Goal: Task Accomplishment & Management: Complete application form

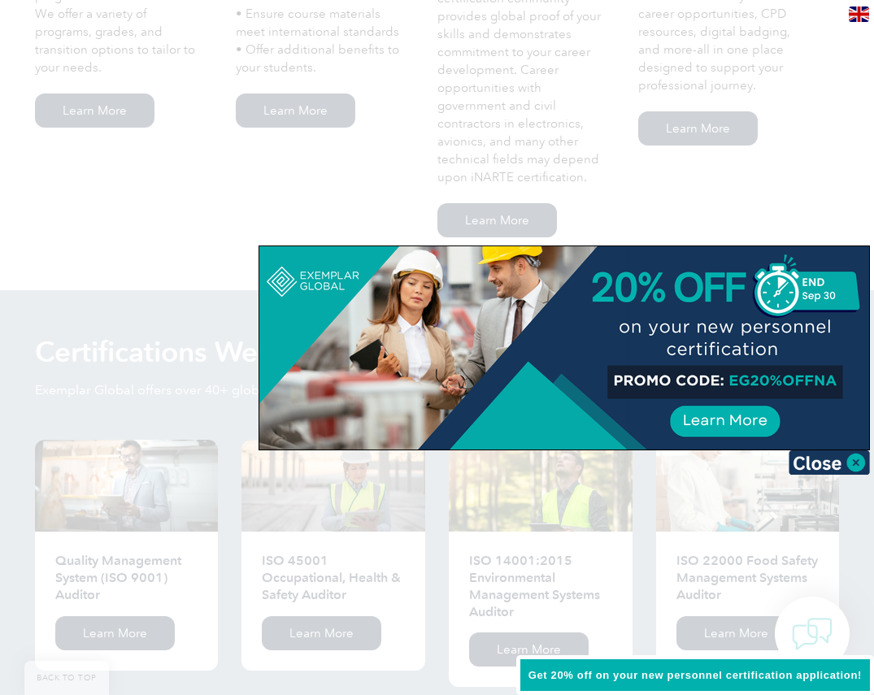
scroll to position [1382, 0]
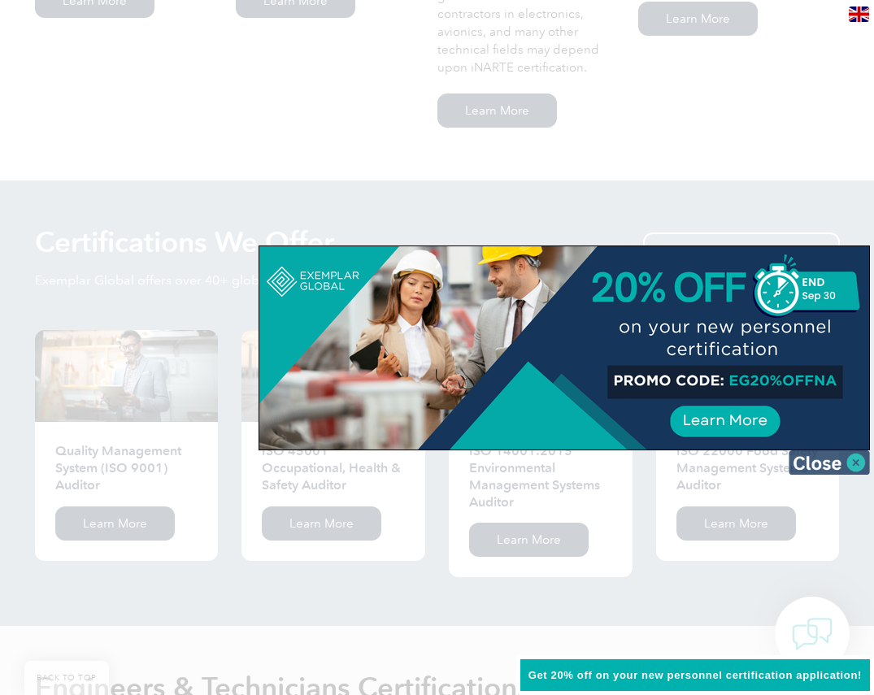
click at [835, 467] on img at bounding box center [829, 462] width 81 height 24
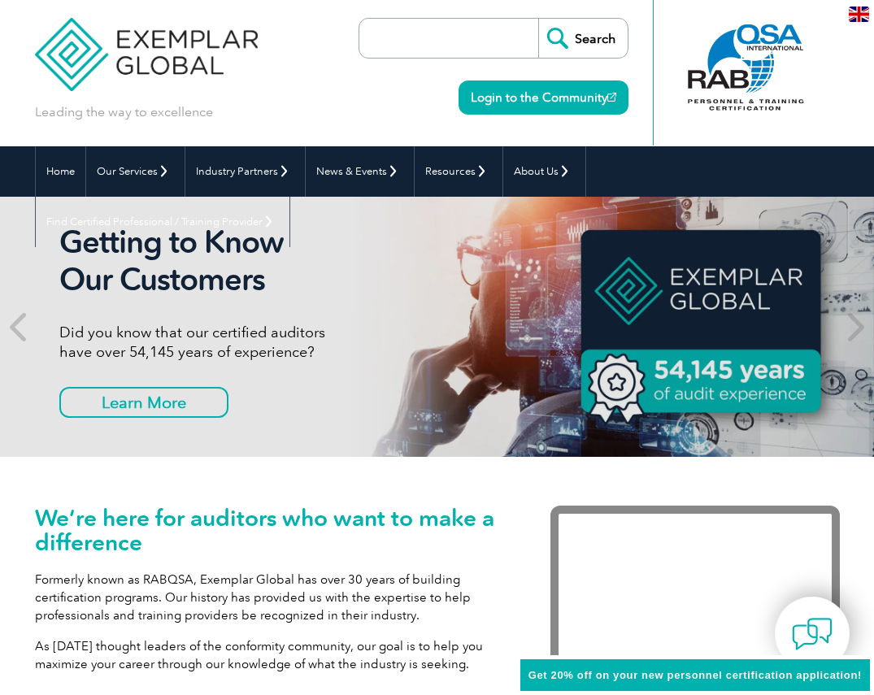
scroll to position [0, 0]
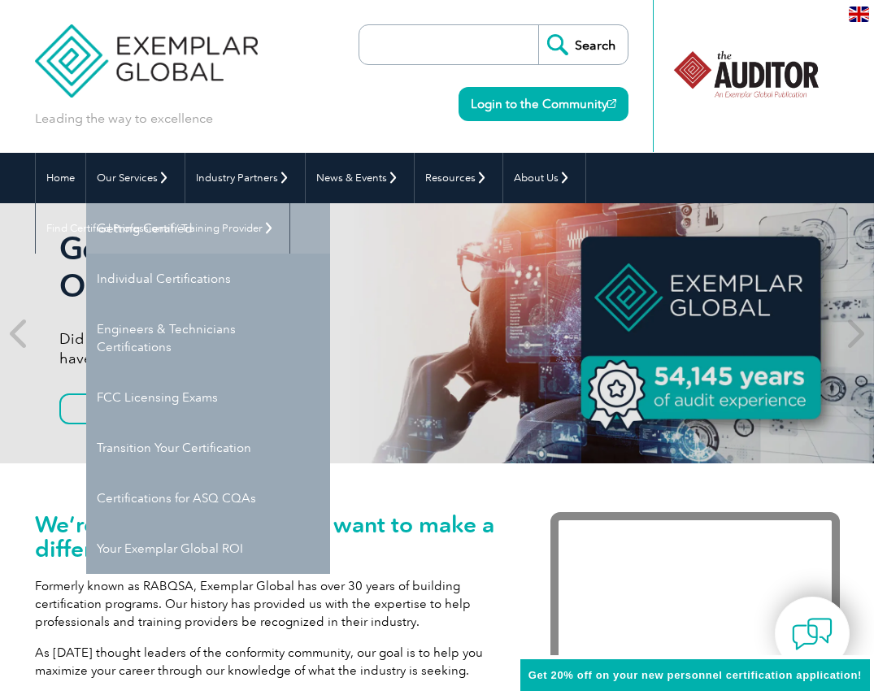
click at [183, 233] on link "Getting Certified" at bounding box center [208, 228] width 244 height 50
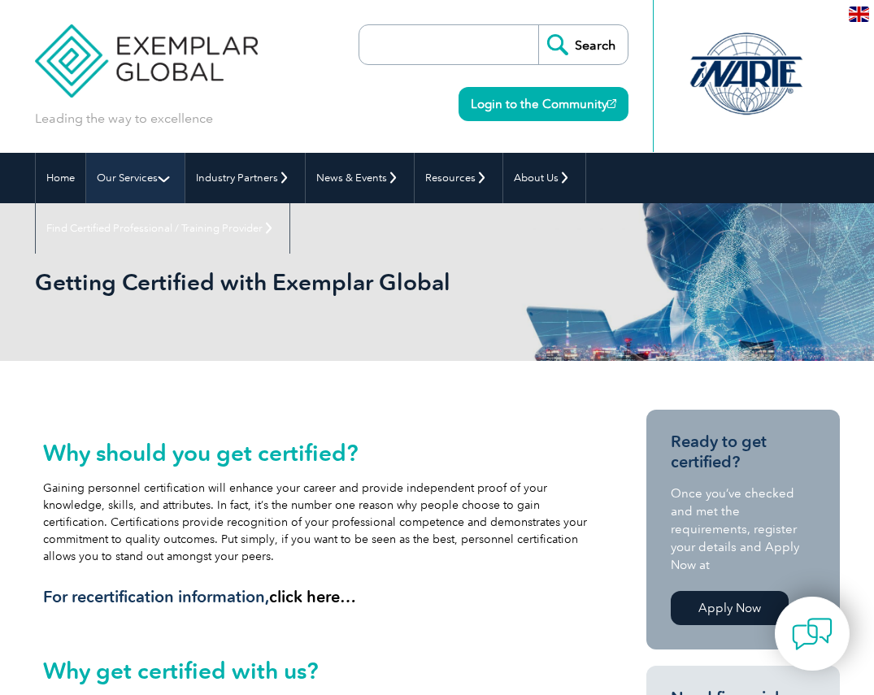
click at [149, 180] on link "Our Services" at bounding box center [135, 178] width 98 height 50
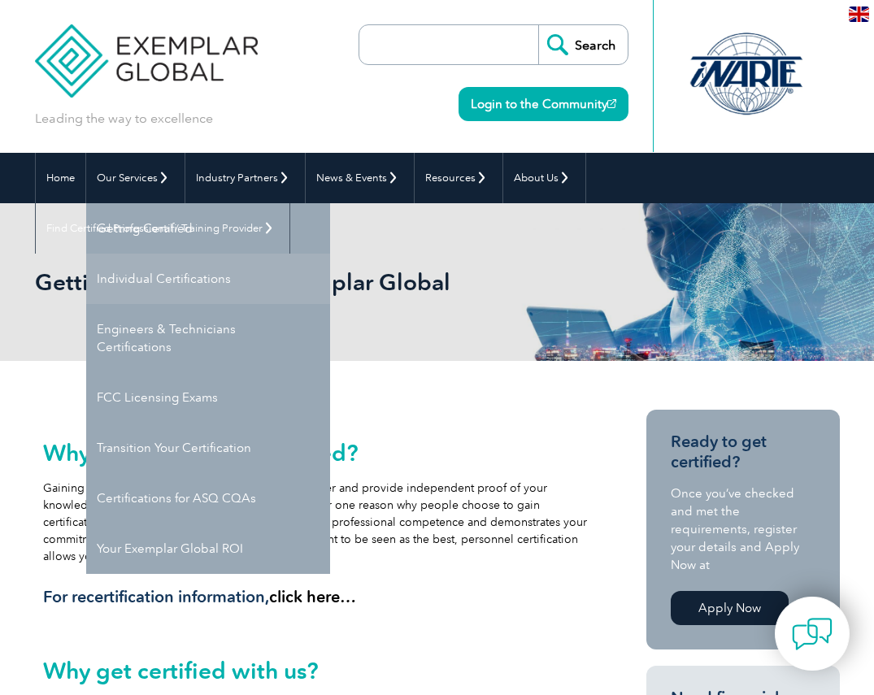
click at [169, 281] on link "Individual Certifications" at bounding box center [208, 279] width 244 height 50
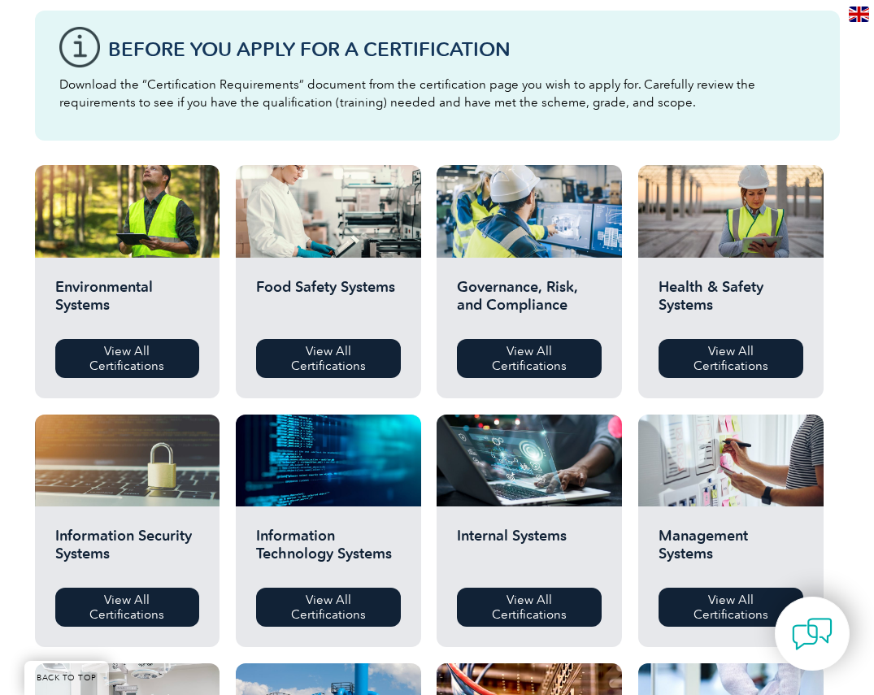
scroll to position [406, 0]
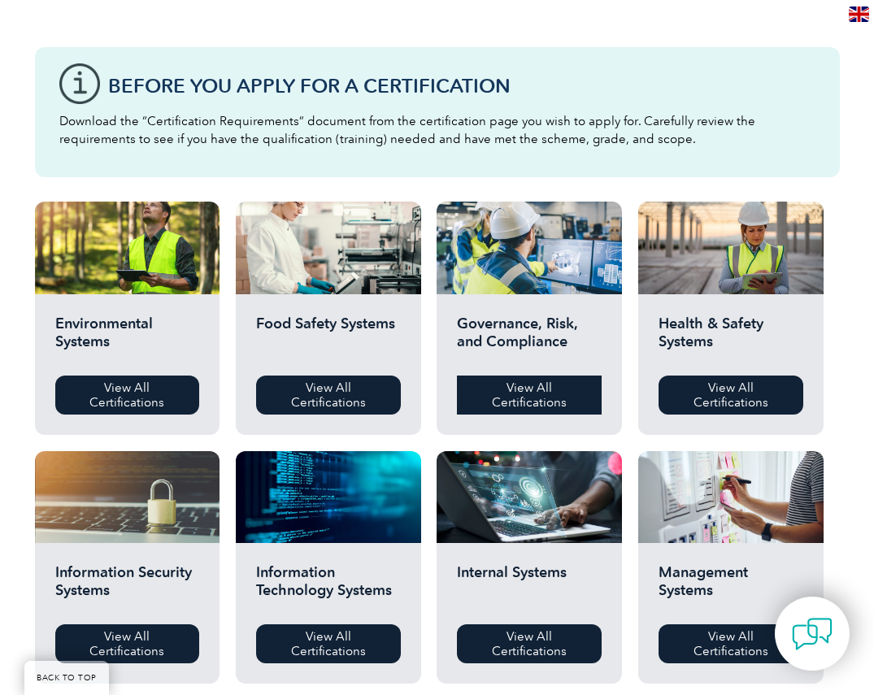
click at [504, 382] on link "View All Certifications" at bounding box center [529, 395] width 145 height 39
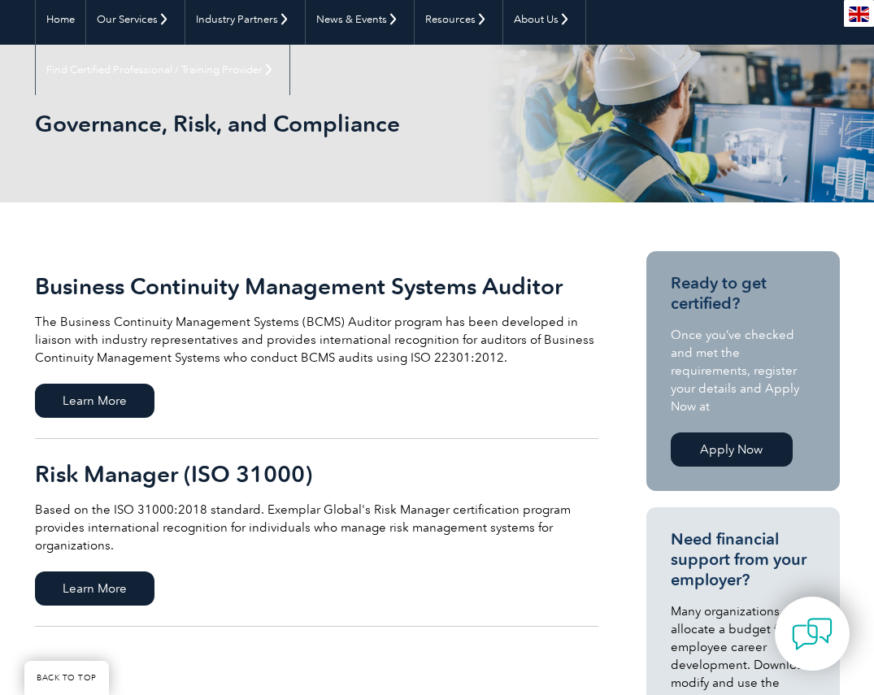
scroll to position [163, 0]
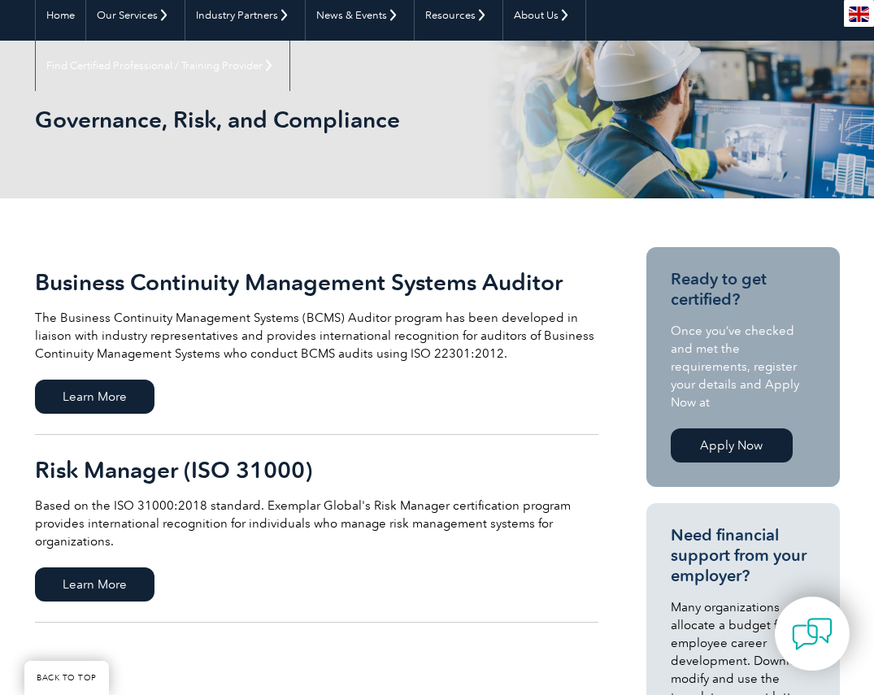
click at [245, 278] on h2 "Business Continuity Management Systems Auditor" at bounding box center [316, 282] width 563 height 26
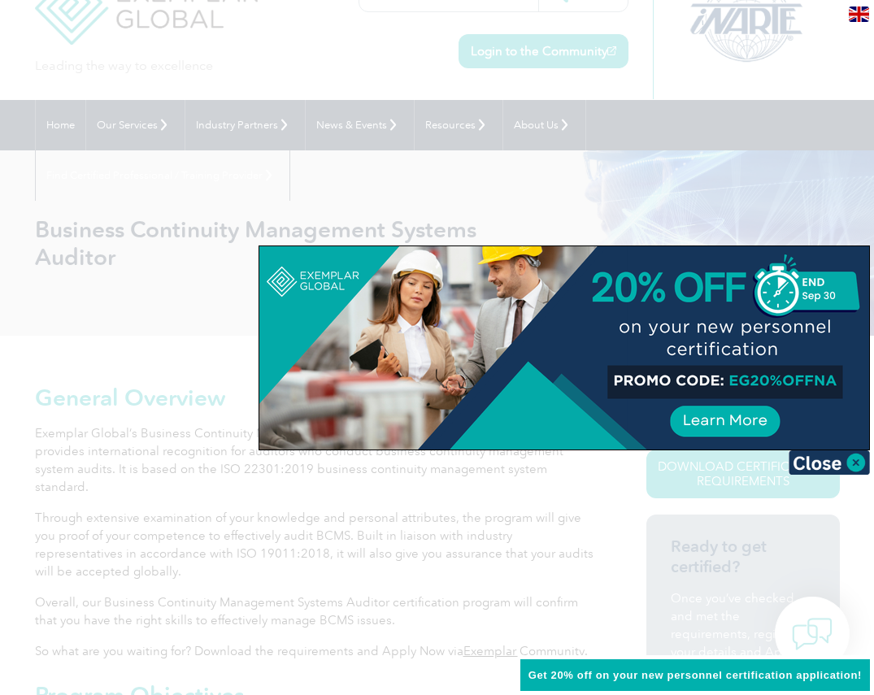
scroll to position [81, 0]
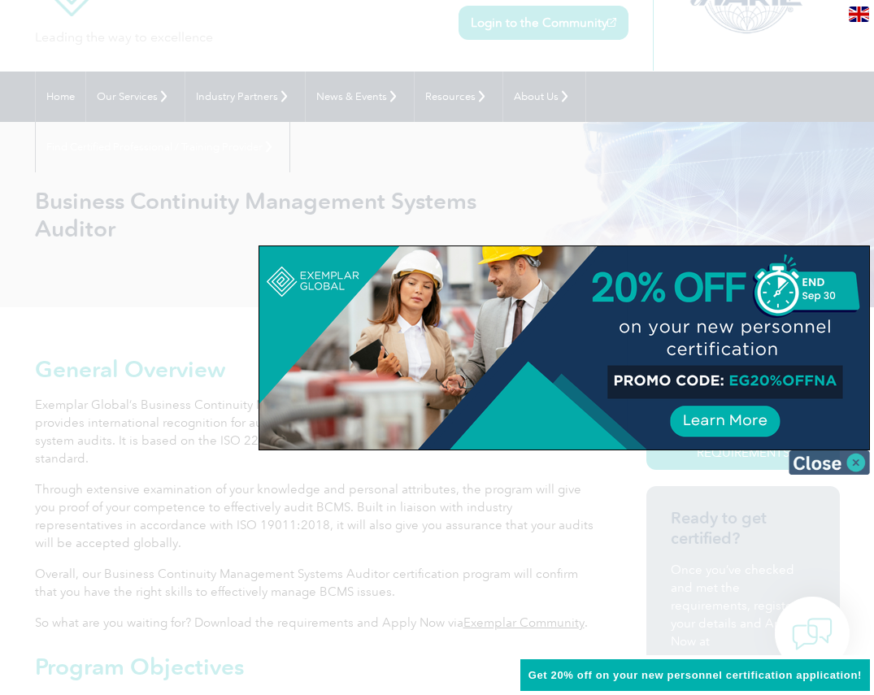
click at [835, 471] on img at bounding box center [829, 462] width 81 height 24
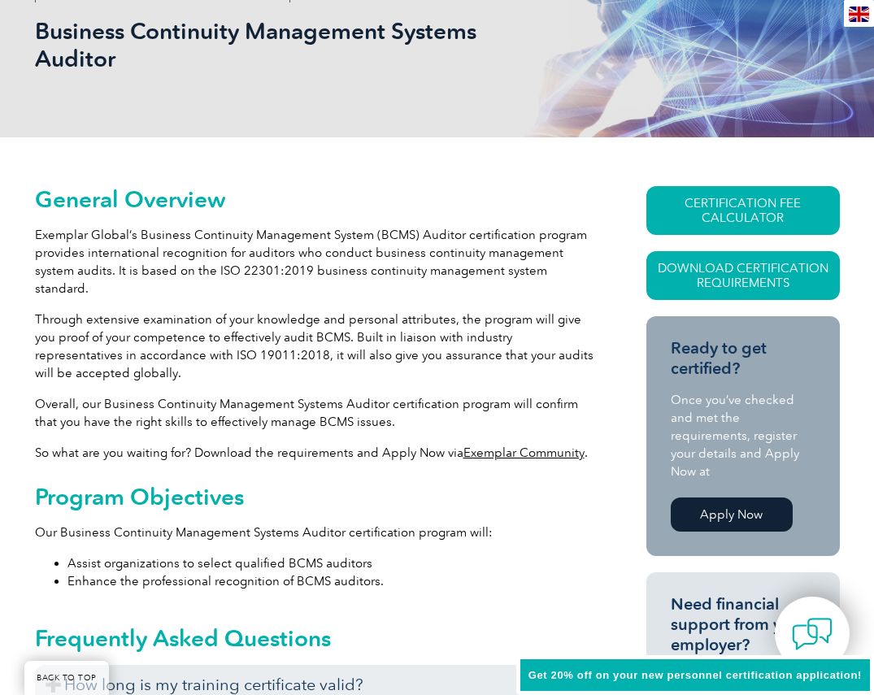
scroll to position [406, 0]
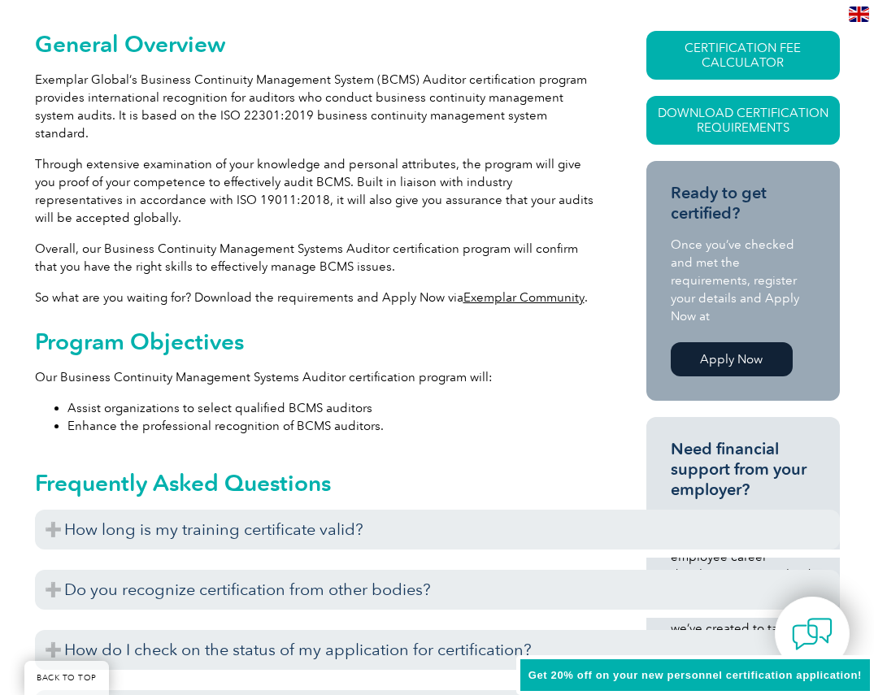
click at [742, 342] on link "Apply Now" at bounding box center [732, 359] width 122 height 34
